Goal: Download file/media

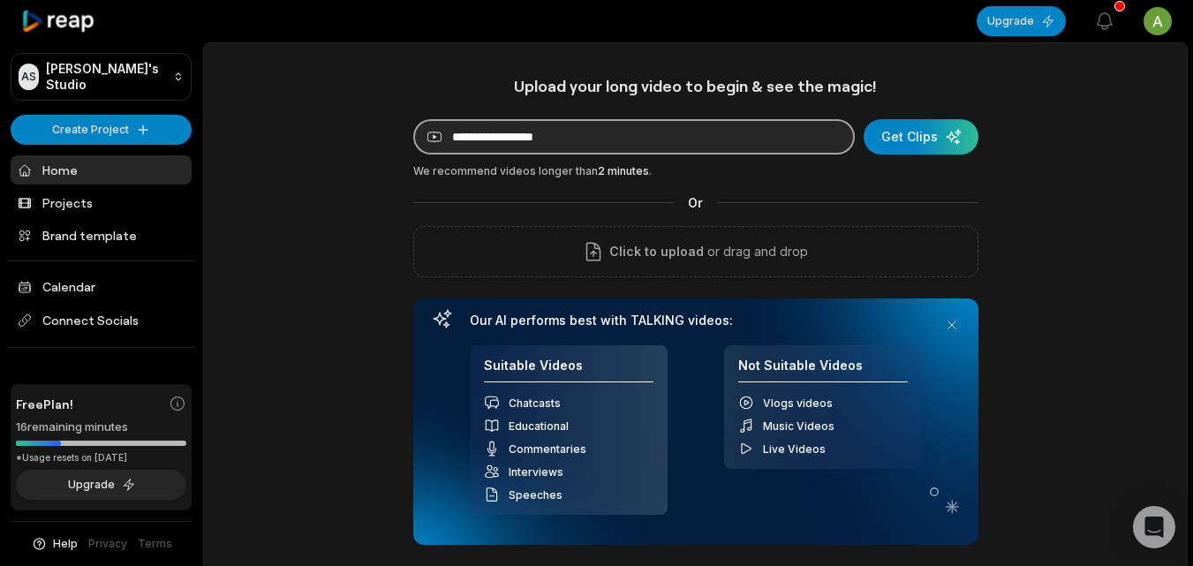
click at [680, 141] on input at bounding box center [633, 136] width 441 height 35
paste input "**********"
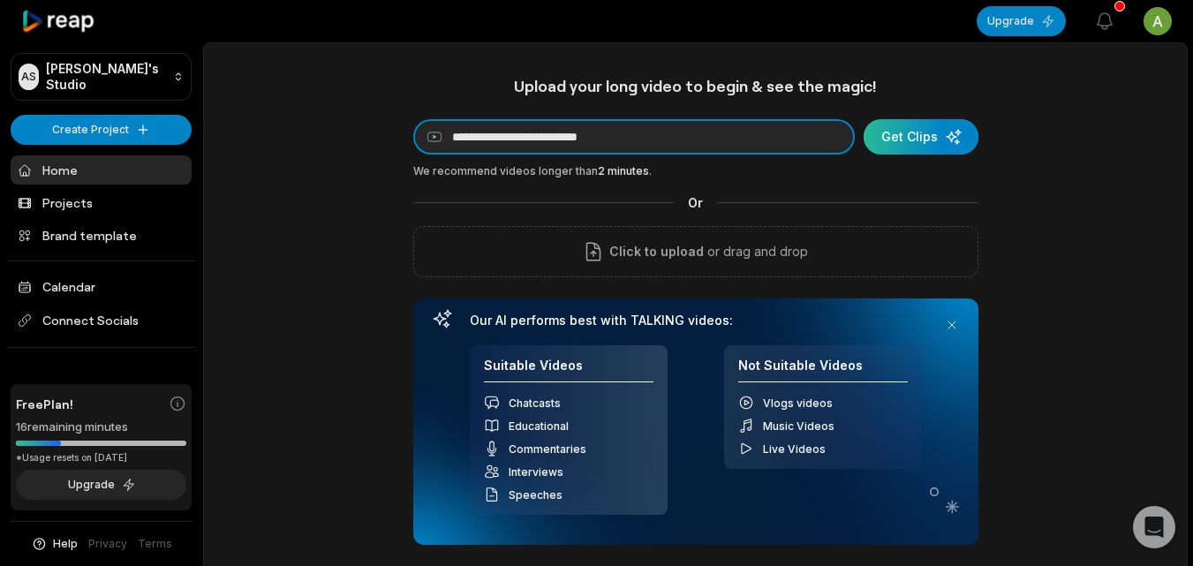
type input "**********"
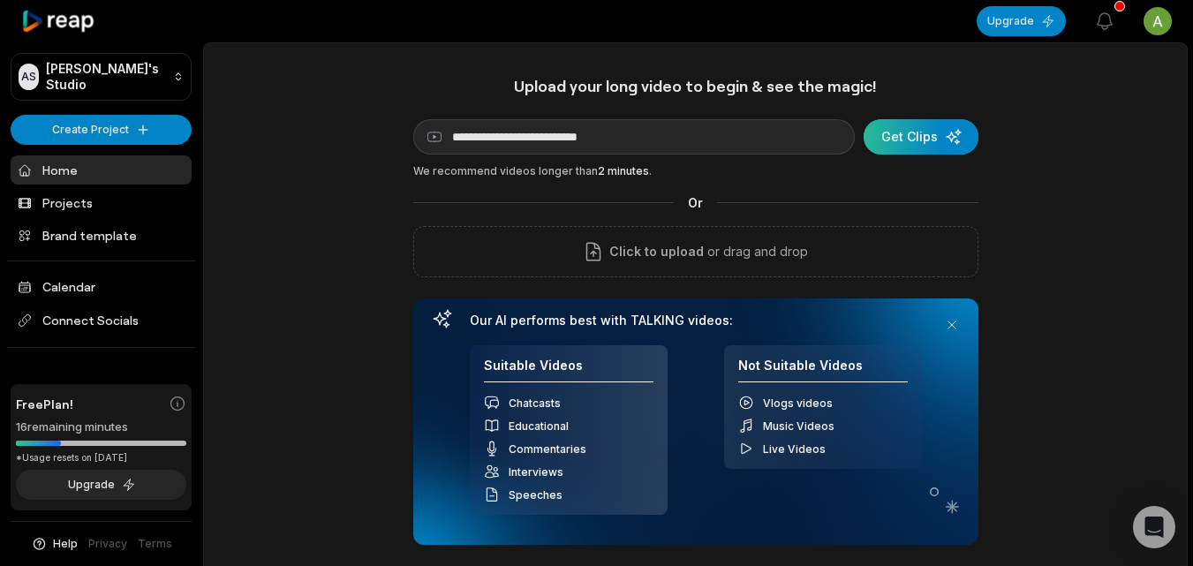
click at [911, 136] on div "submit" at bounding box center [920, 136] width 115 height 35
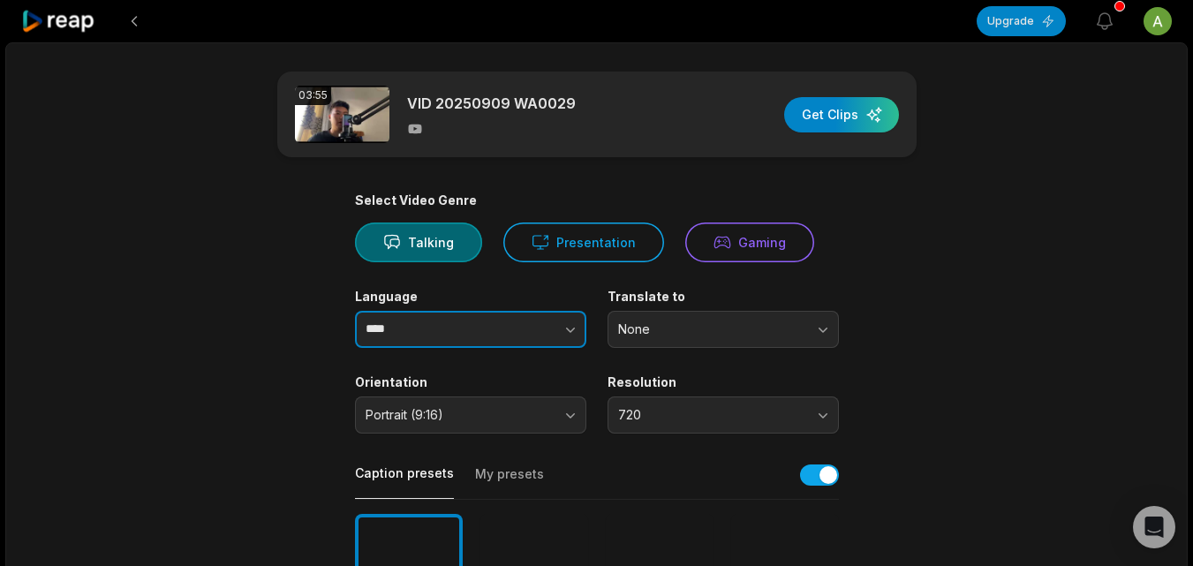
click at [547, 324] on button "button" at bounding box center [535, 329] width 101 height 37
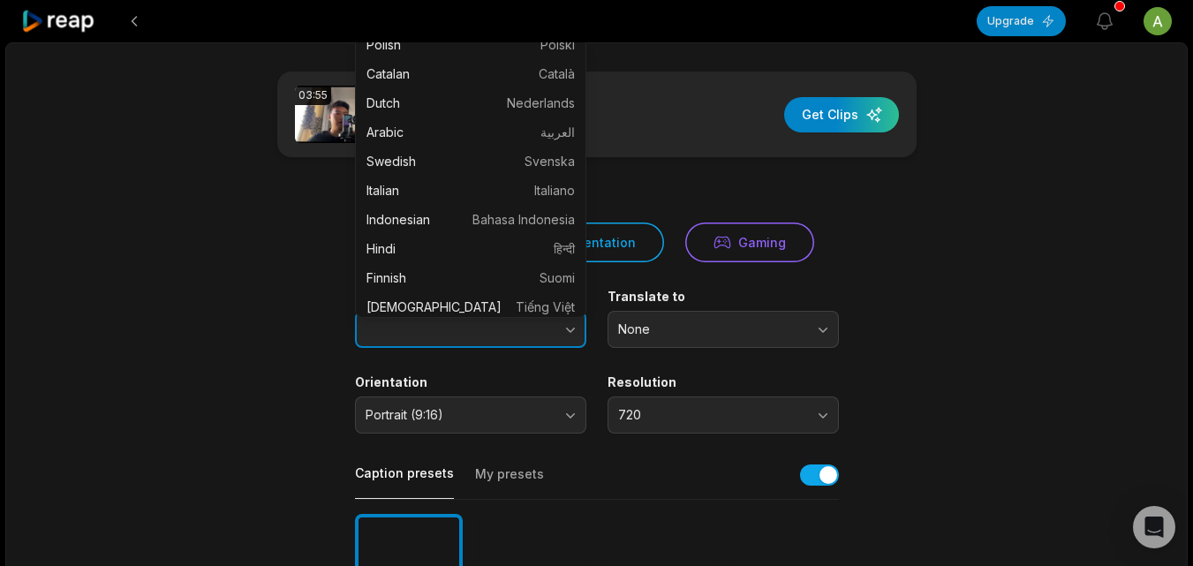
scroll to position [326, 0]
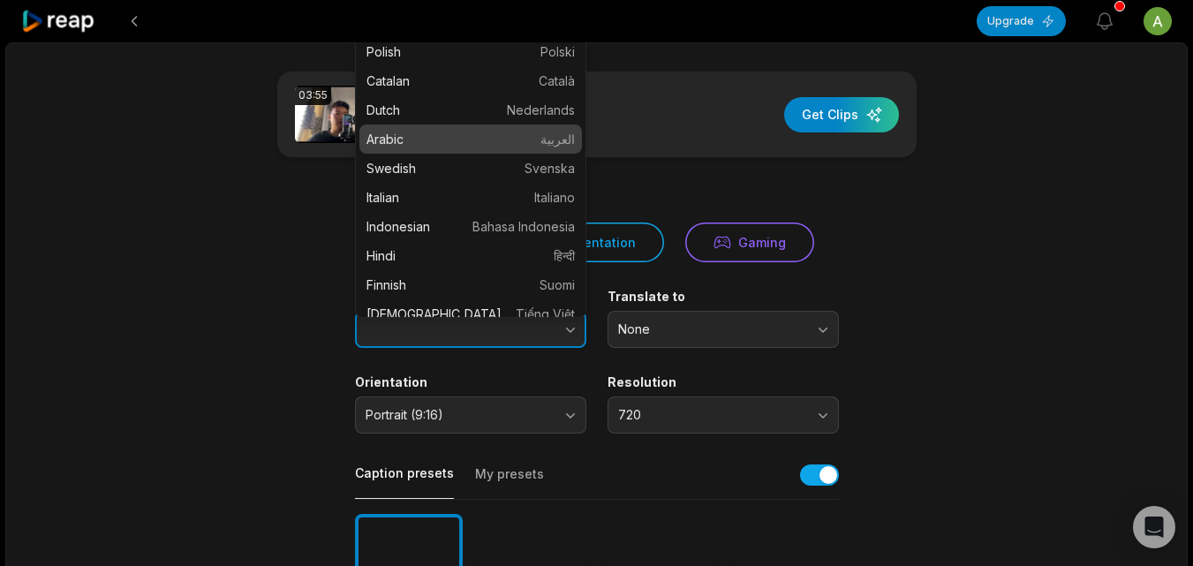
type input "******"
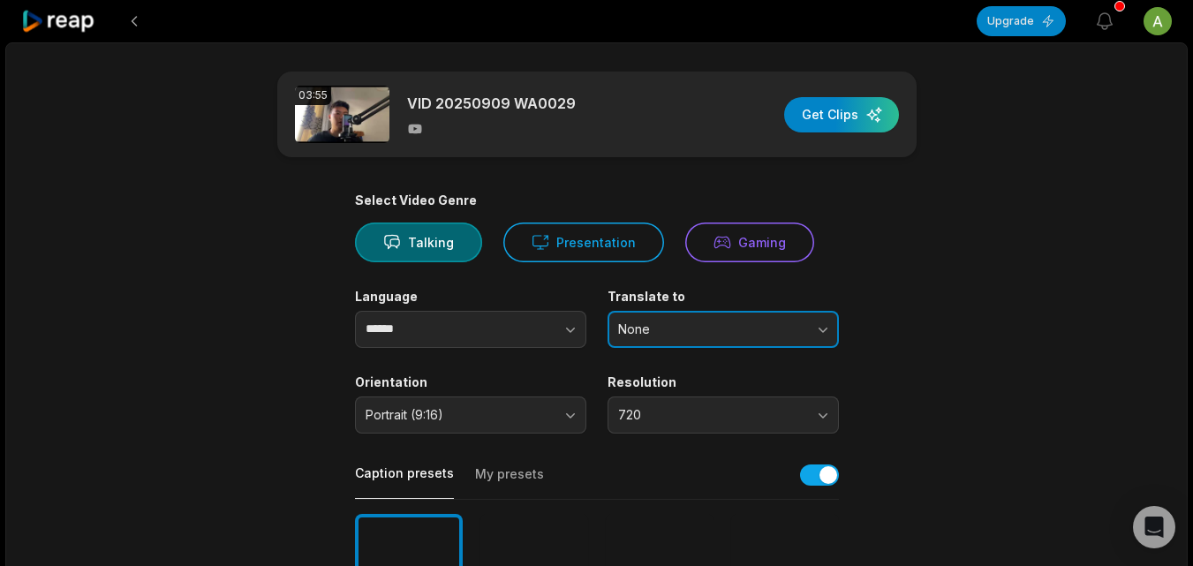
click at [779, 322] on span "None" at bounding box center [710, 329] width 185 height 16
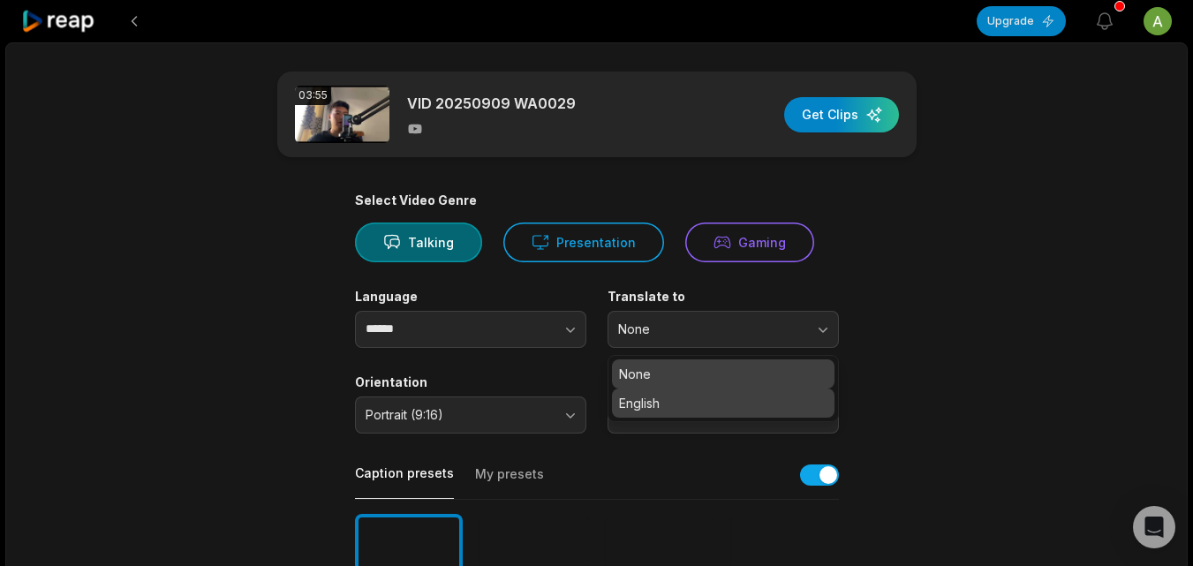
click at [727, 416] on div "English" at bounding box center [723, 402] width 222 height 29
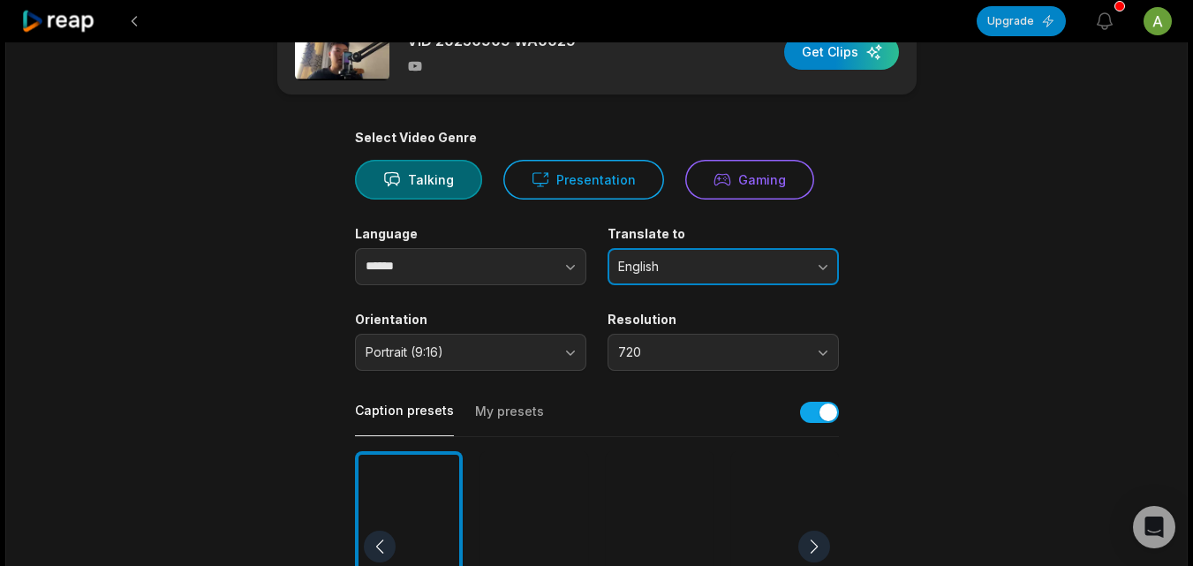
scroll to position [0, 0]
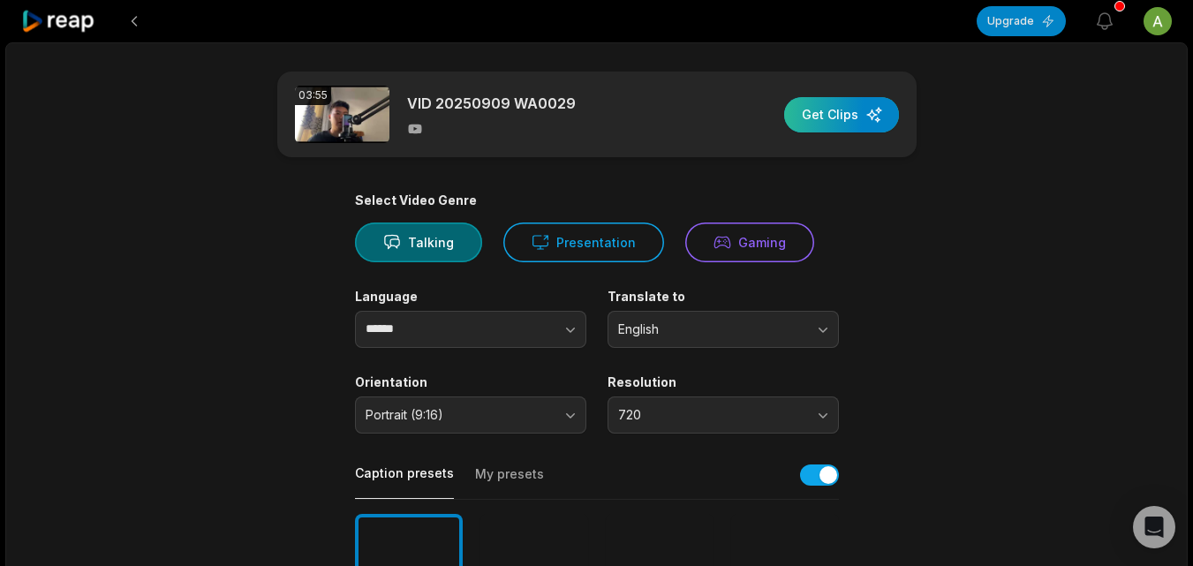
click at [830, 110] on div "button" at bounding box center [841, 114] width 115 height 35
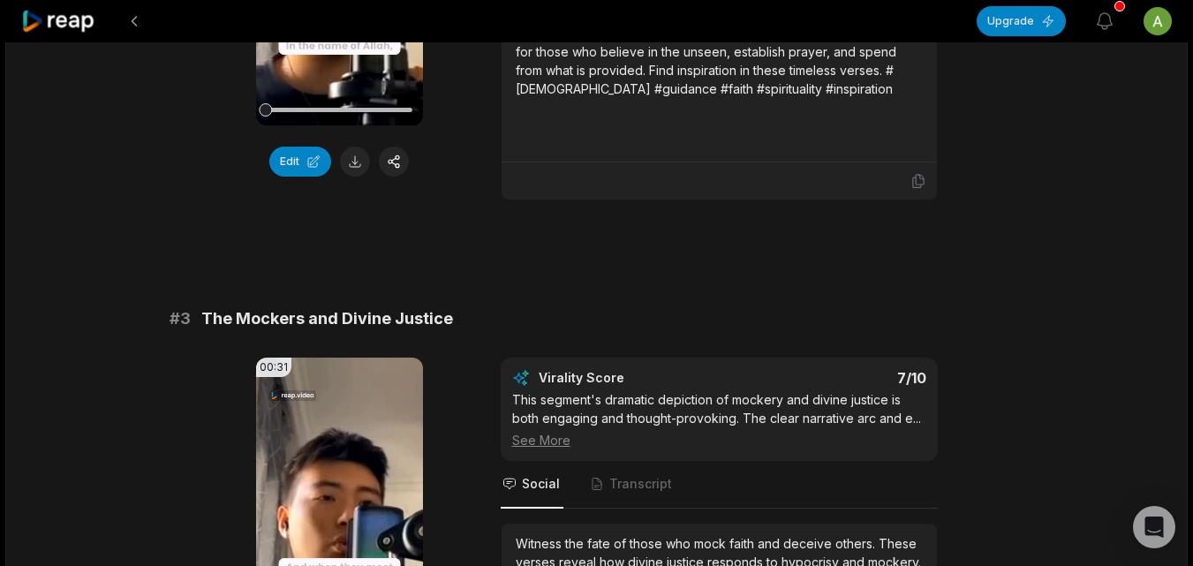
scroll to position [801, 0]
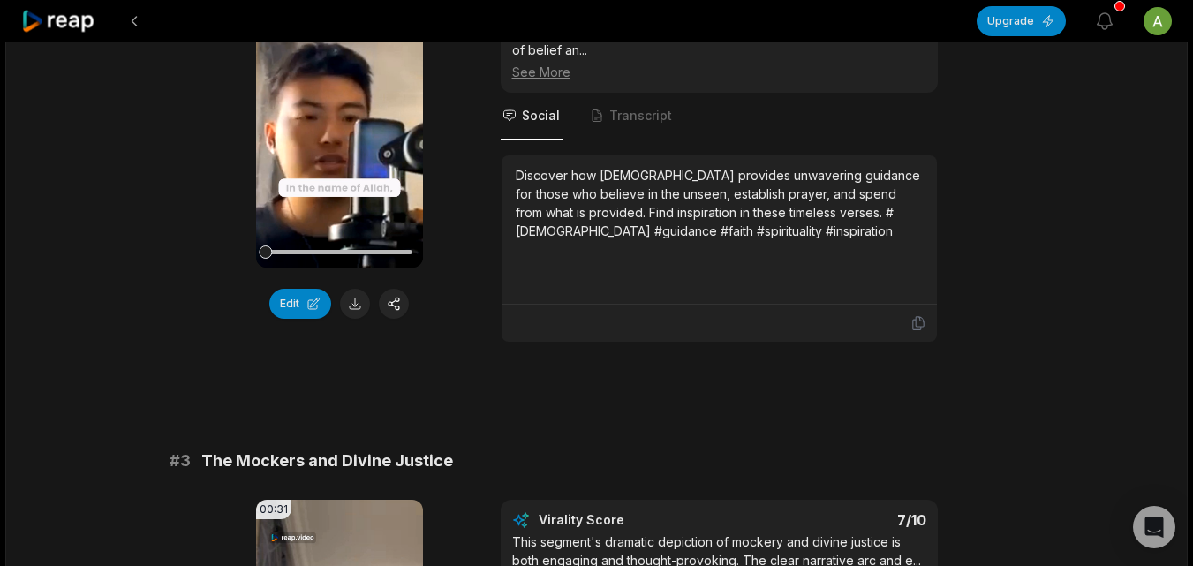
click at [363, 313] on button at bounding box center [355, 304] width 30 height 30
click at [363, 313] on div "Edit" at bounding box center [339, 304] width 167 height 30
click at [356, 302] on div "Edit" at bounding box center [339, 304] width 167 height 30
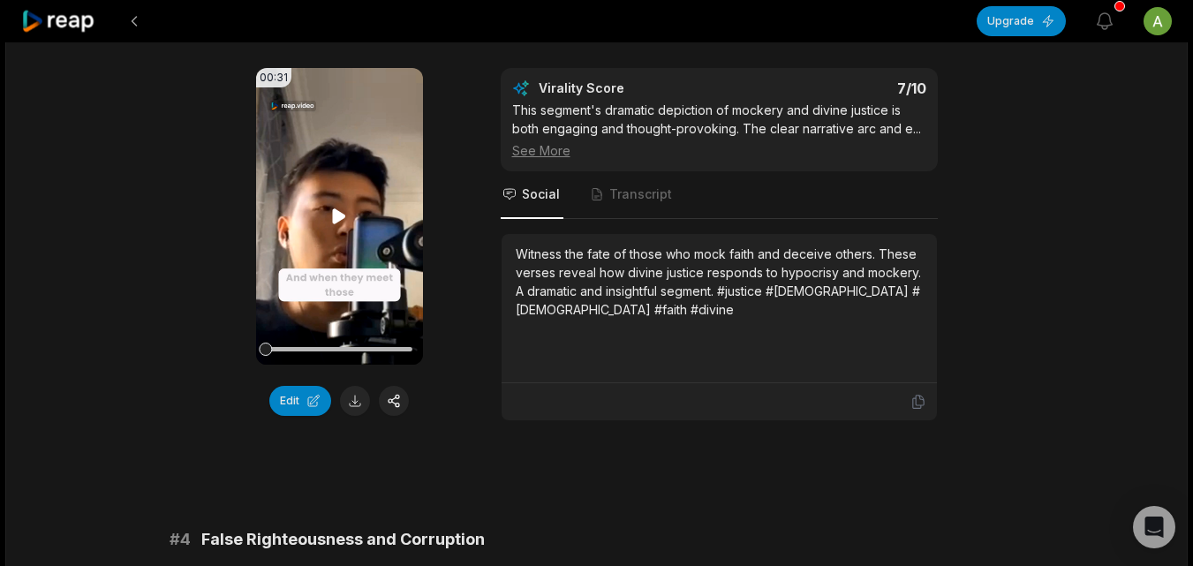
scroll to position [1237, 0]
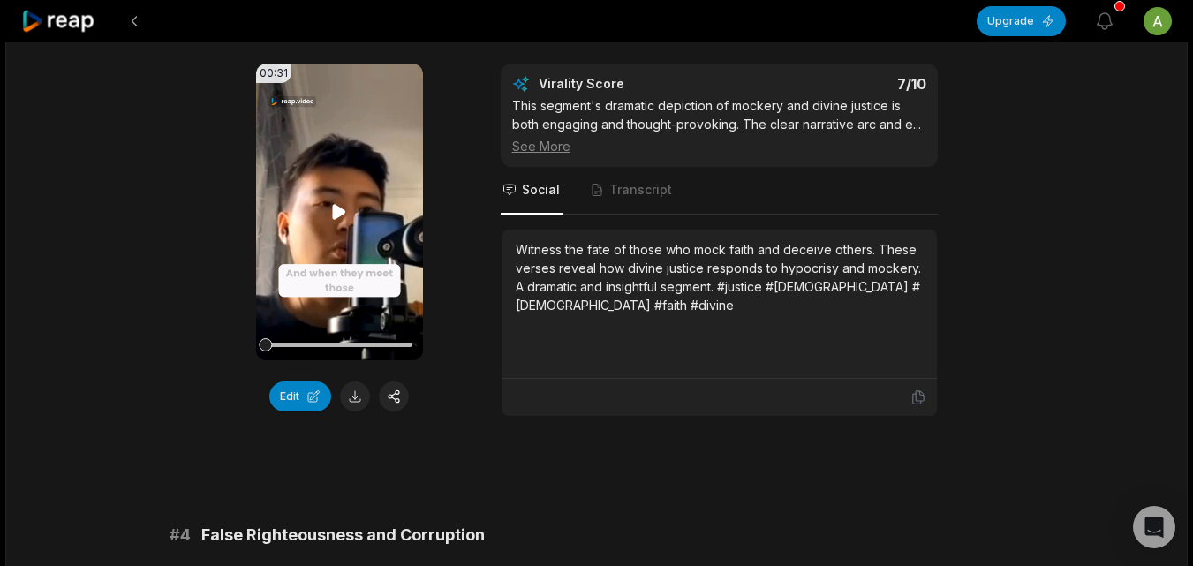
click at [337, 212] on icon at bounding box center [339, 211] width 13 height 15
click at [337, 212] on icon at bounding box center [338, 211] width 21 height 21
click at [337, 212] on icon at bounding box center [339, 211] width 13 height 15
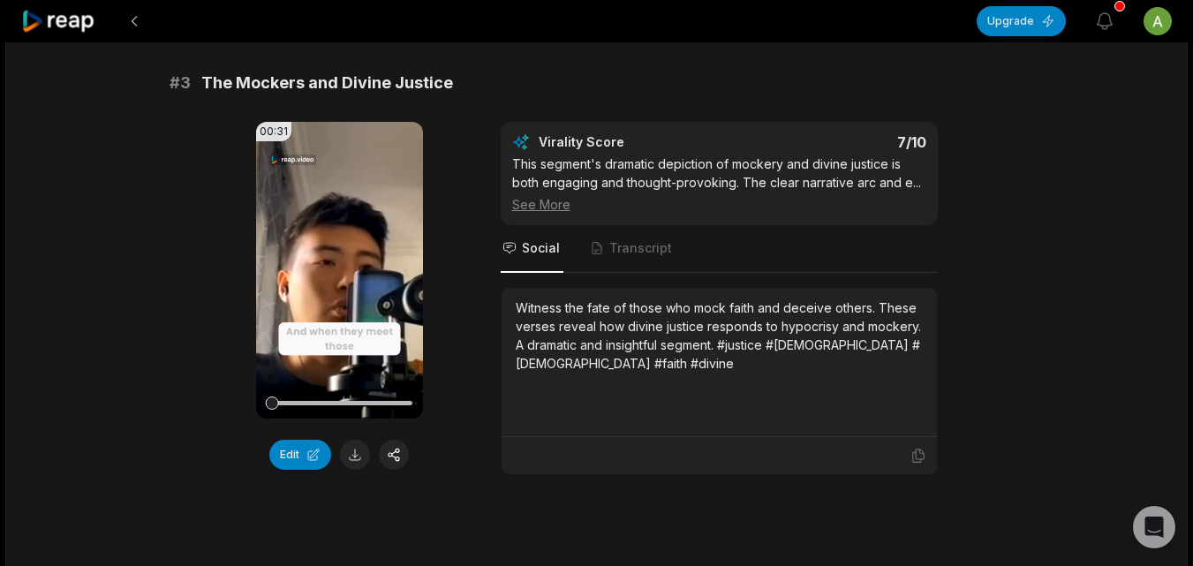
scroll to position [1129, 0]
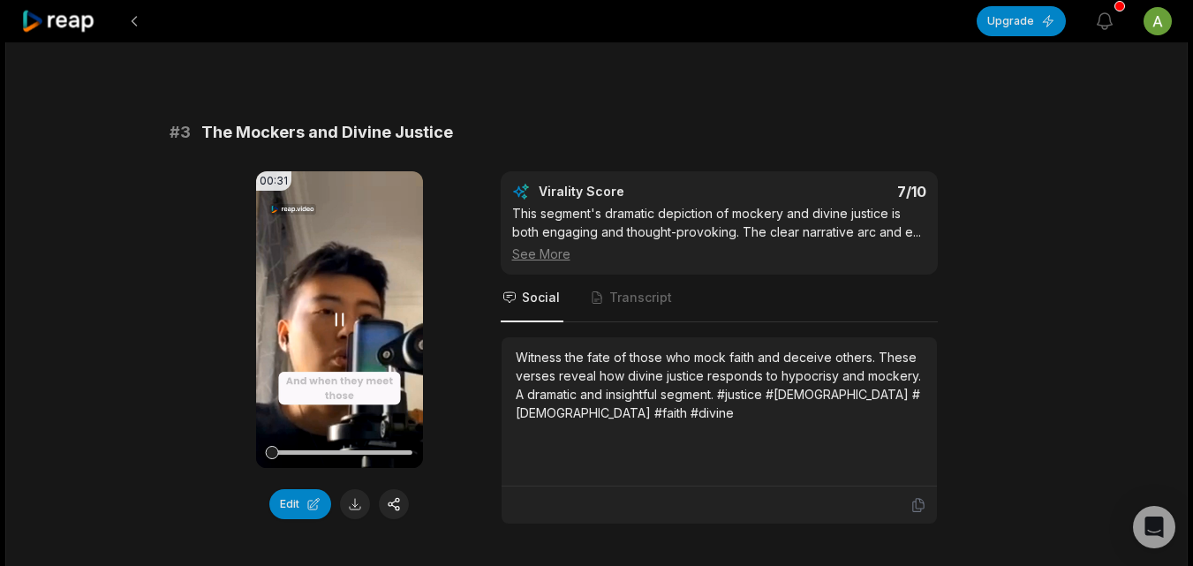
click at [336, 318] on icon at bounding box center [339, 318] width 7 height 11
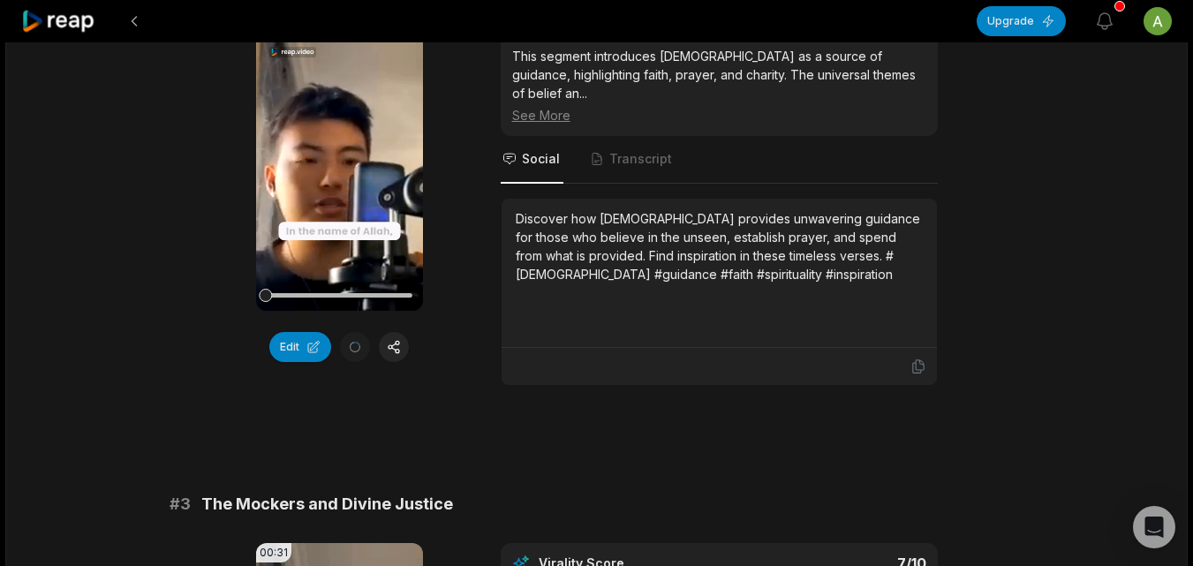
scroll to position [740, 0]
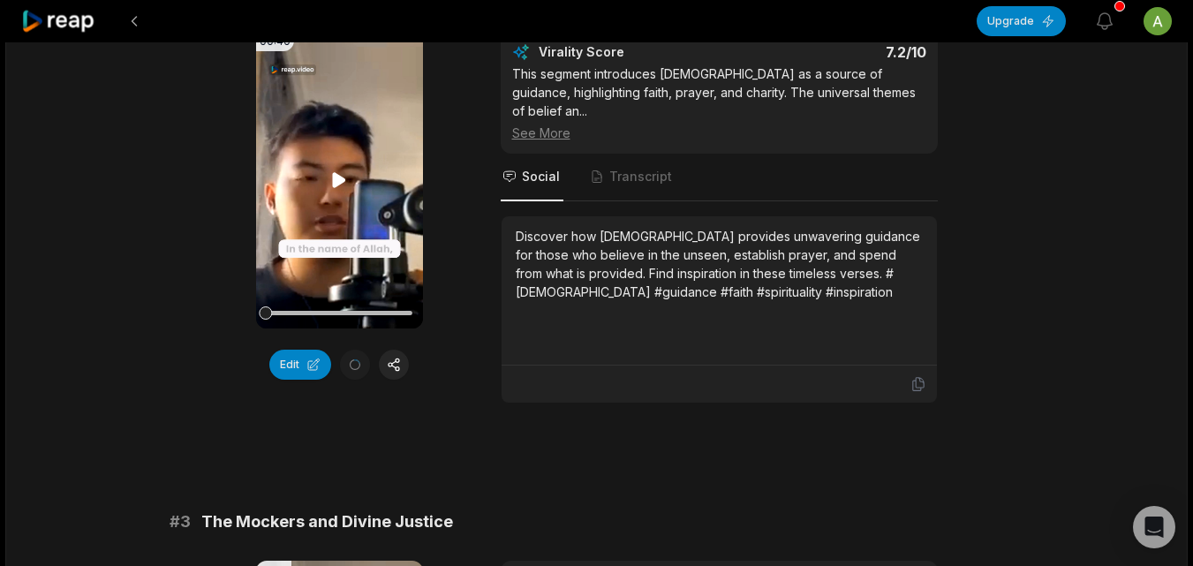
click at [341, 183] on icon at bounding box center [339, 179] width 13 height 15
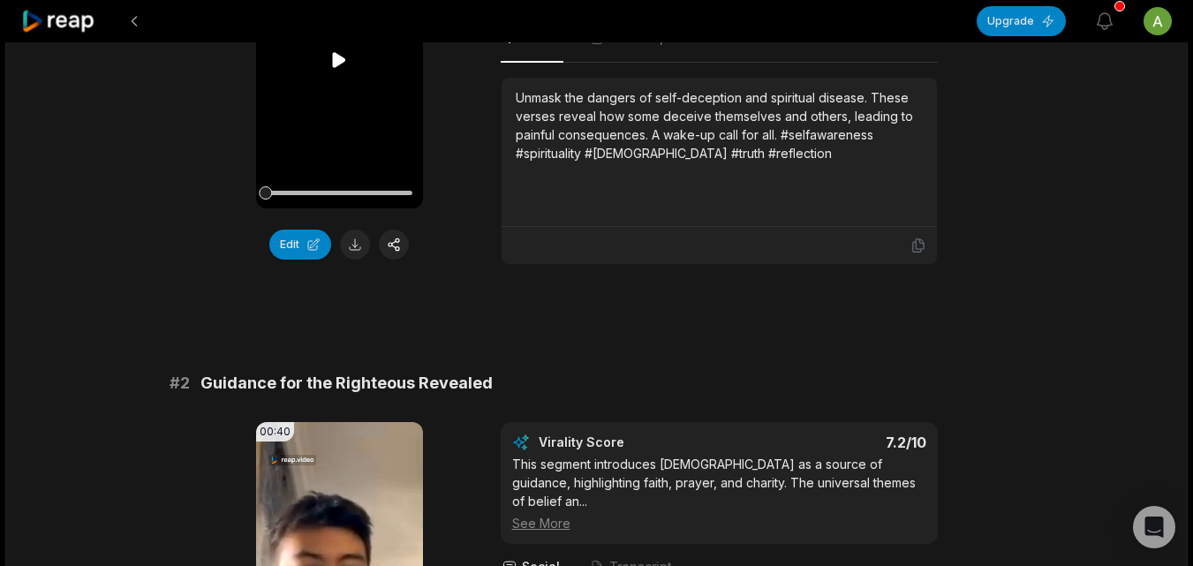
scroll to position [203, 0]
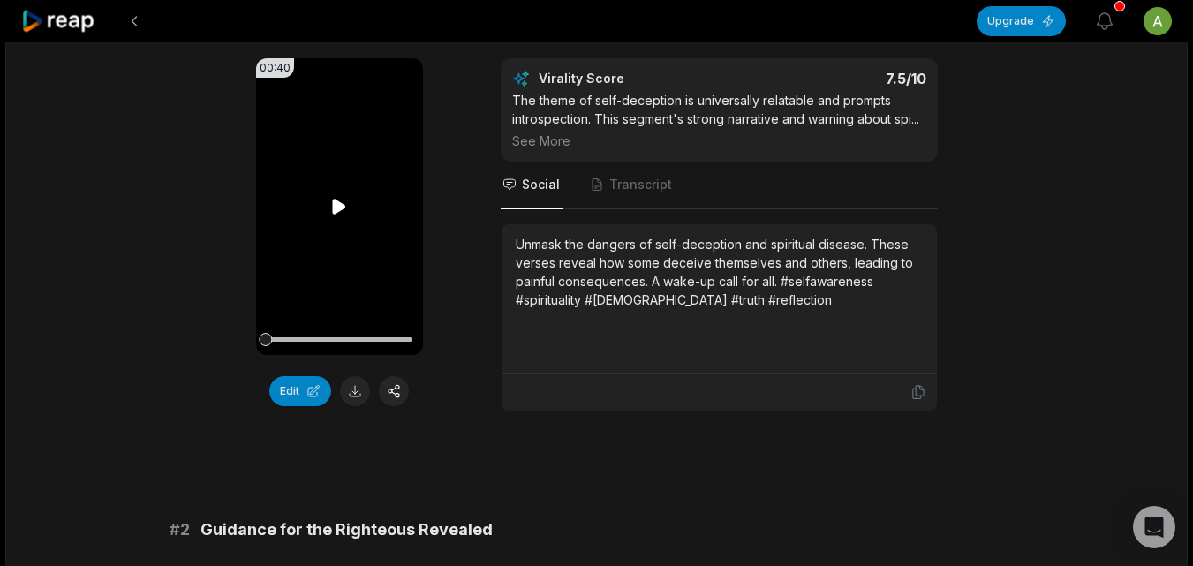
click at [337, 206] on icon at bounding box center [339, 206] width 13 height 15
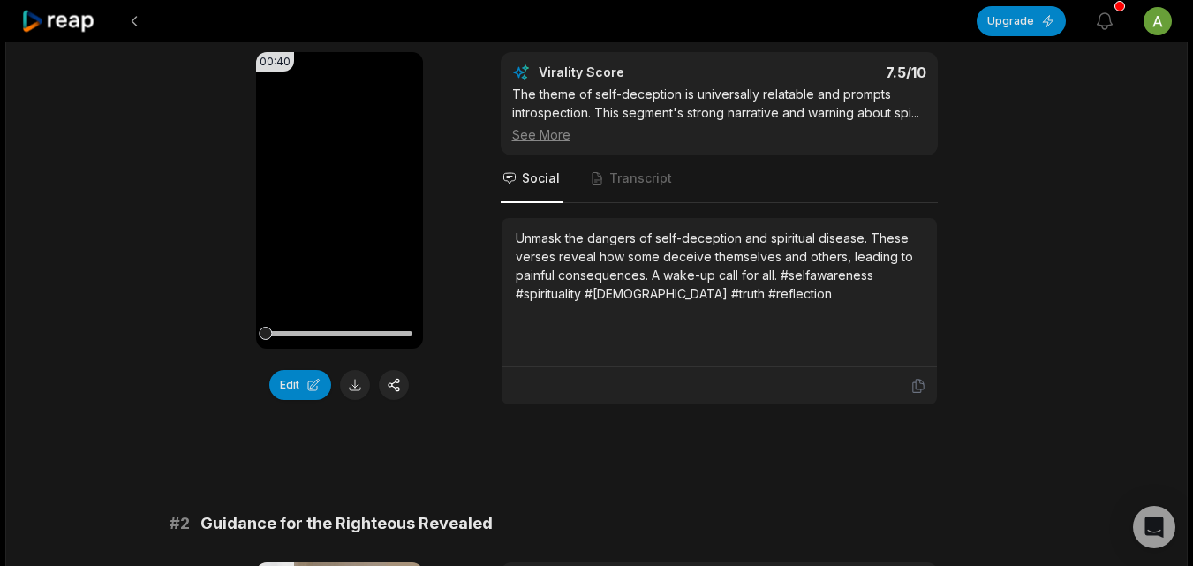
scroll to position [175, 0]
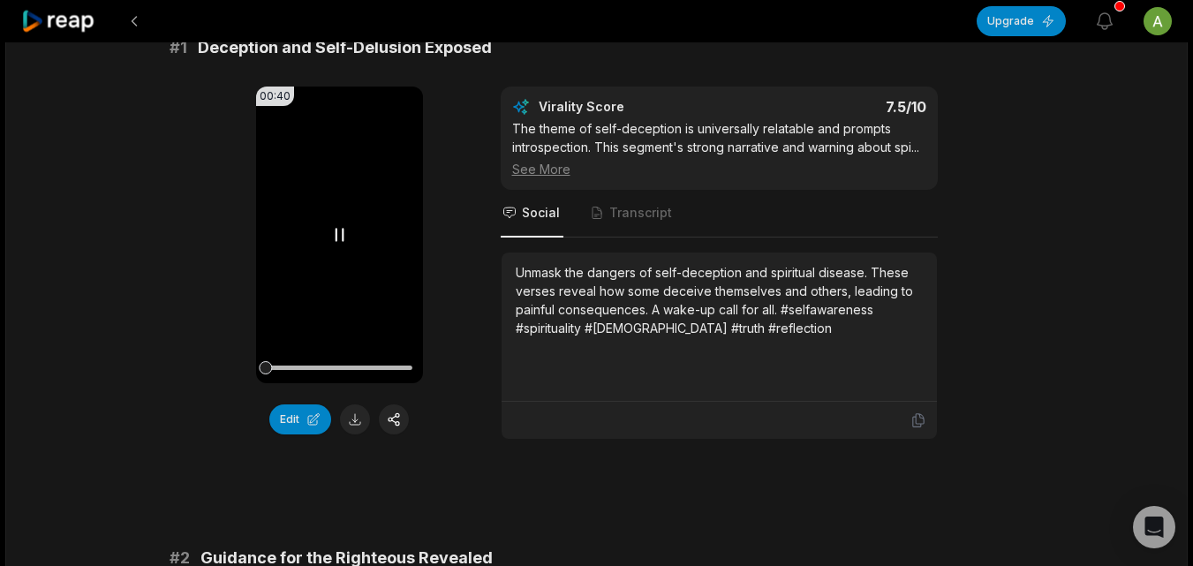
click at [335, 231] on icon at bounding box center [338, 234] width 21 height 21
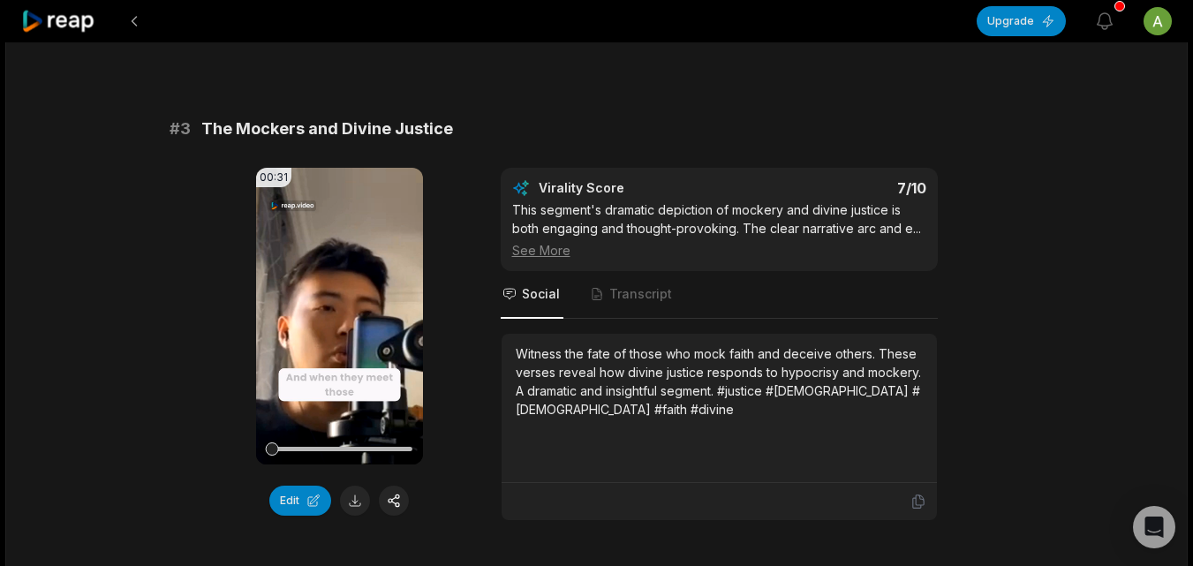
scroll to position [1194, 0]
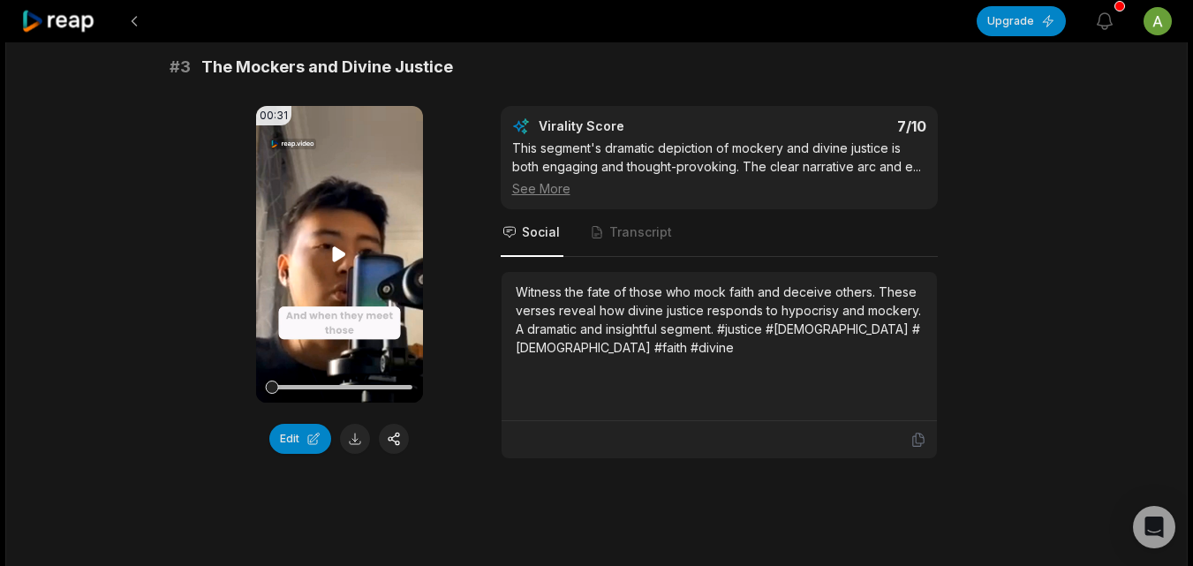
click at [339, 253] on icon at bounding box center [339, 253] width 13 height 15
click at [339, 253] on icon at bounding box center [338, 254] width 21 height 21
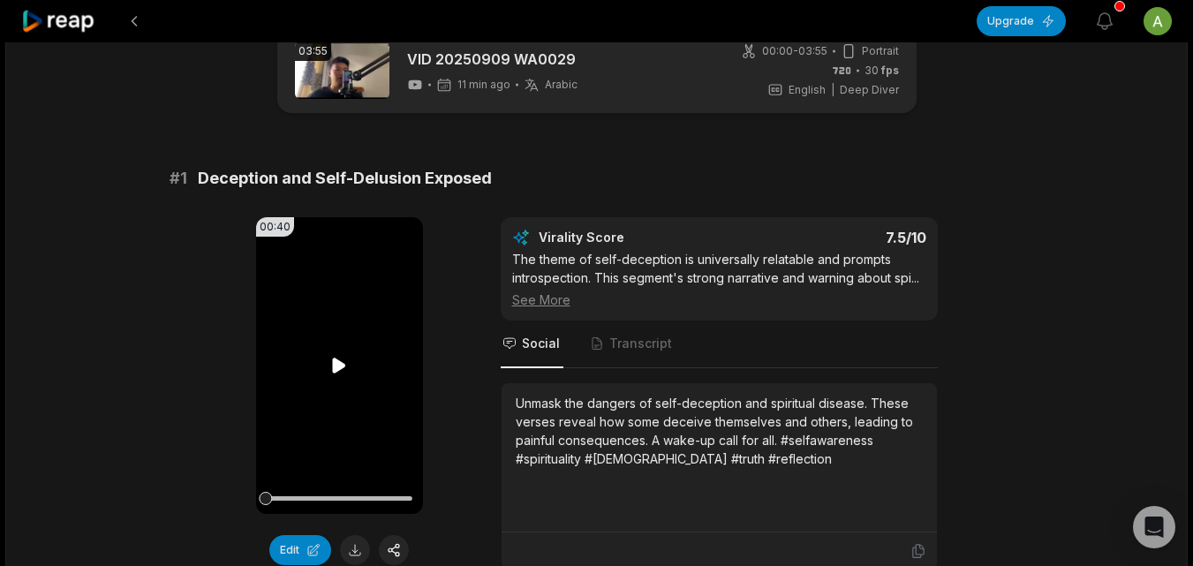
scroll to position [0, 0]
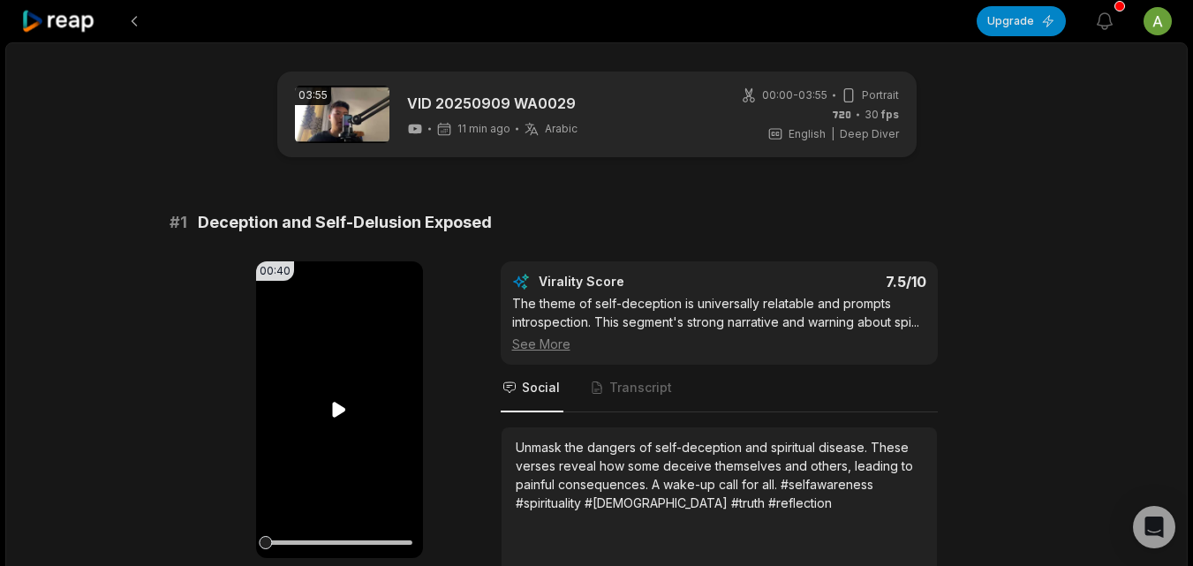
click at [339, 403] on icon at bounding box center [338, 409] width 21 height 21
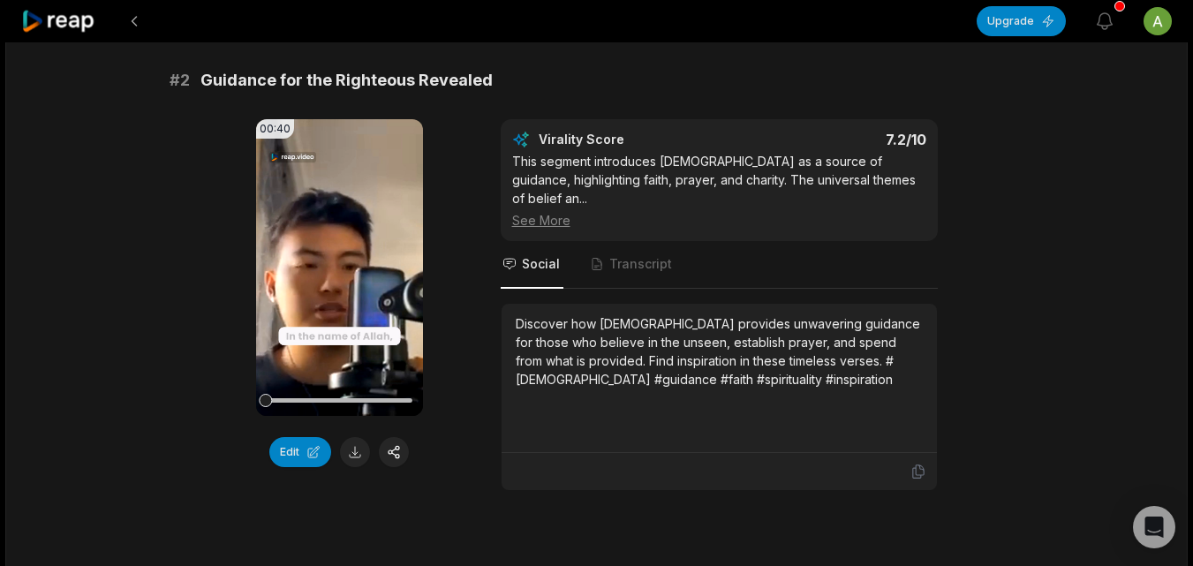
scroll to position [650, 0]
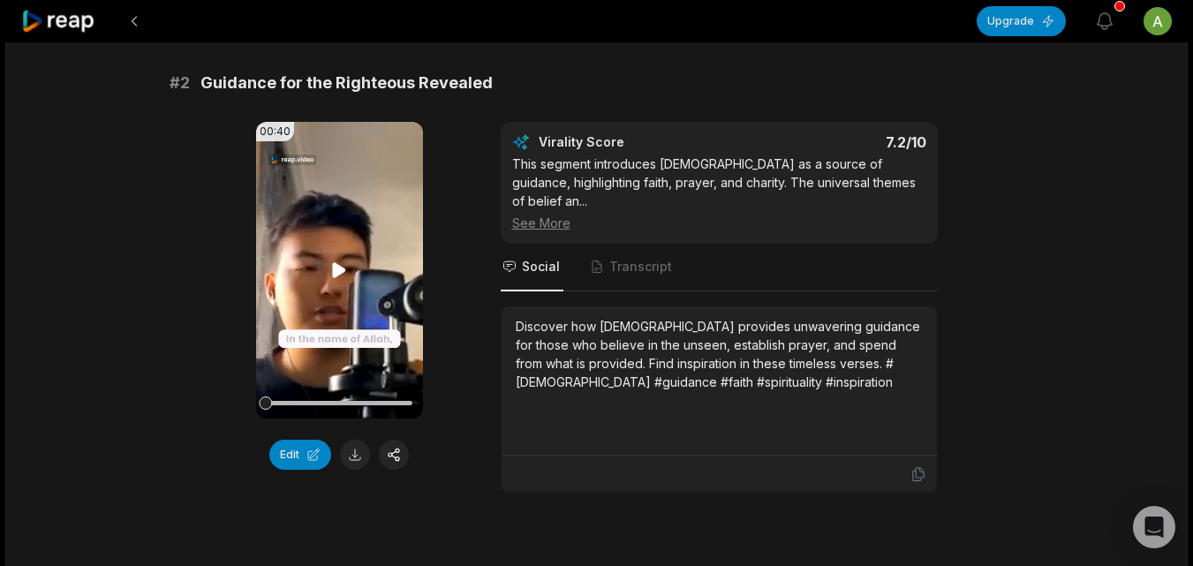
click at [334, 270] on icon at bounding box center [339, 269] width 13 height 15
click at [334, 270] on icon at bounding box center [338, 270] width 21 height 21
click at [338, 267] on icon at bounding box center [339, 269] width 13 height 15
click at [339, 267] on icon at bounding box center [338, 270] width 21 height 21
click at [328, 260] on button at bounding box center [338, 270] width 21 height 21
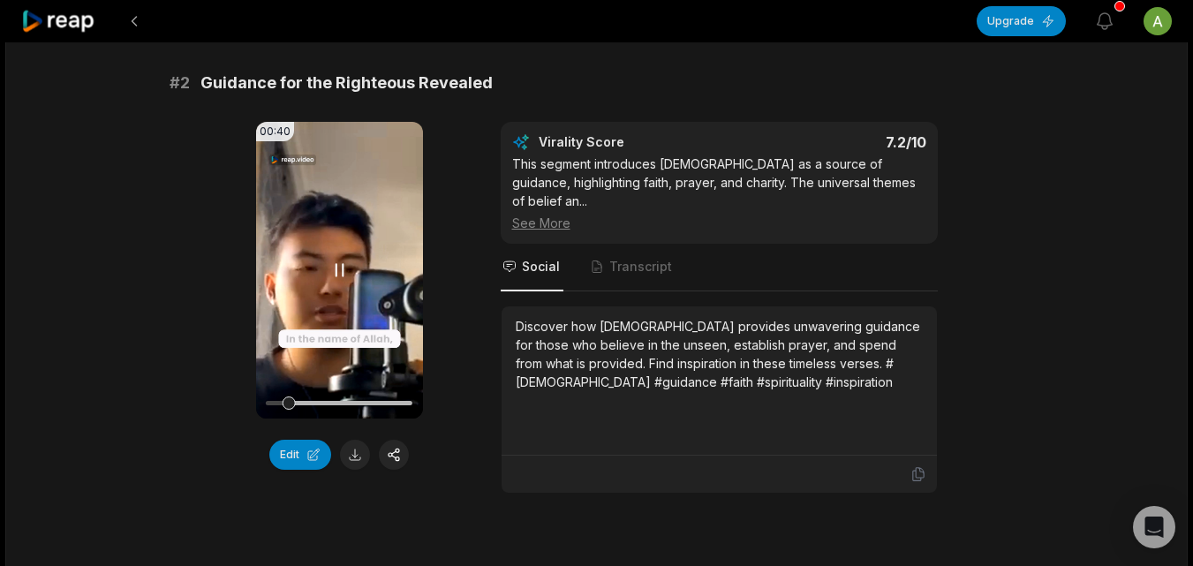
click at [339, 267] on icon at bounding box center [338, 270] width 21 height 21
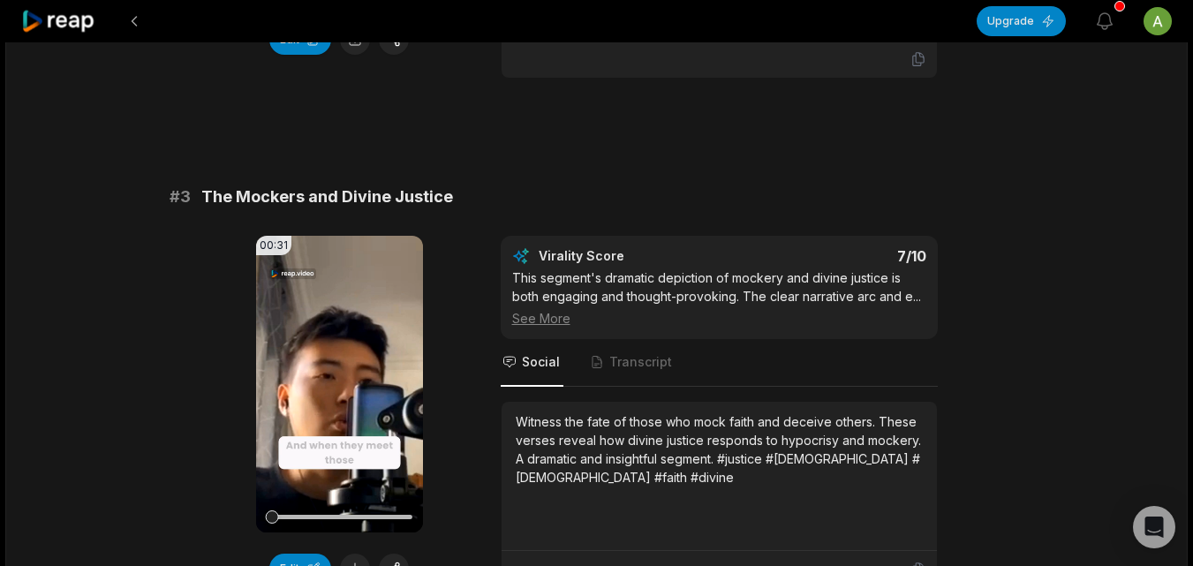
scroll to position [1065, 0]
click at [331, 379] on icon at bounding box center [338, 383] width 21 height 21
click at [342, 378] on icon at bounding box center [338, 383] width 21 height 21
